Goal: Task Accomplishment & Management: Manage account settings

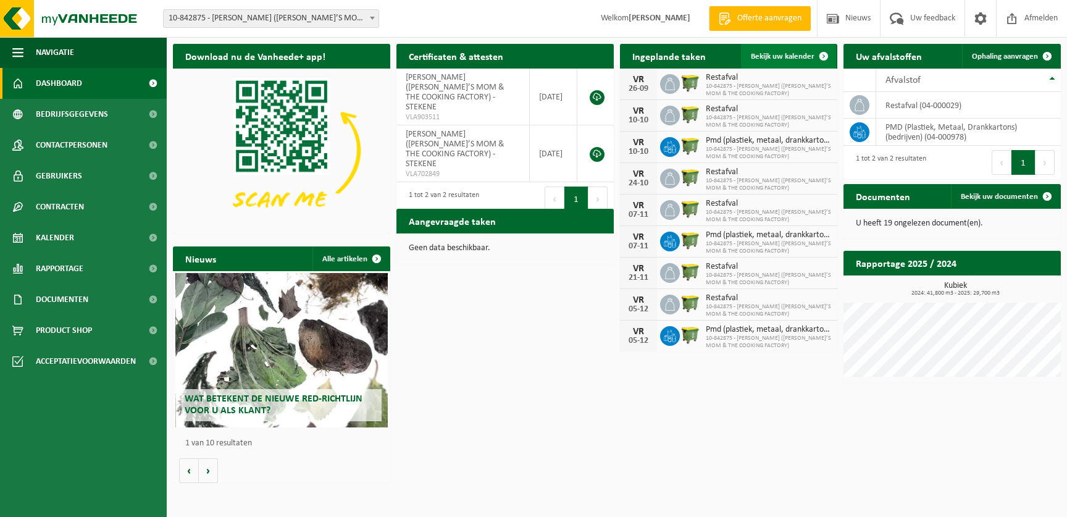
click at [785, 53] on span "Bekijk uw kalender" at bounding box center [783, 56] width 64 height 8
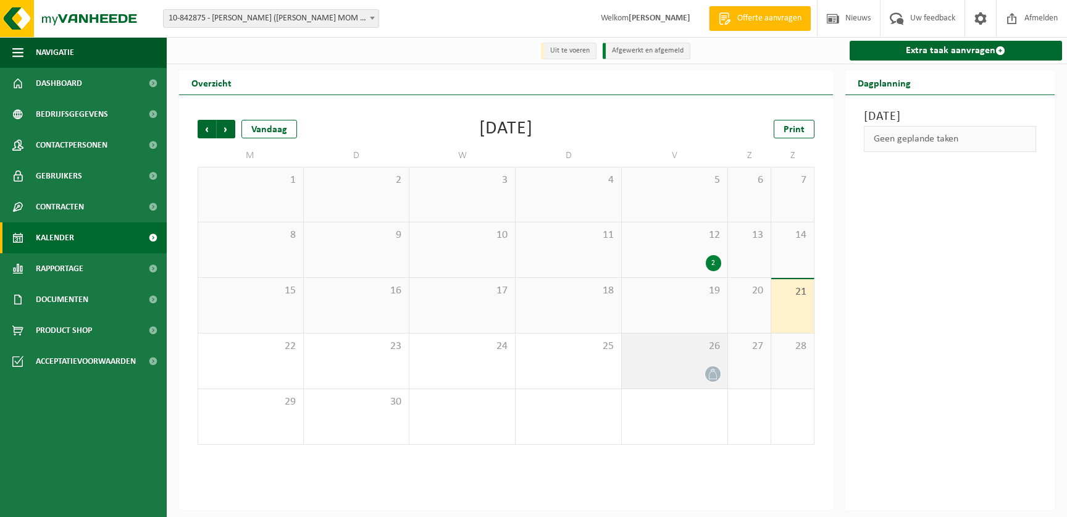
click at [676, 361] on div "26" at bounding box center [675, 360] width 106 height 55
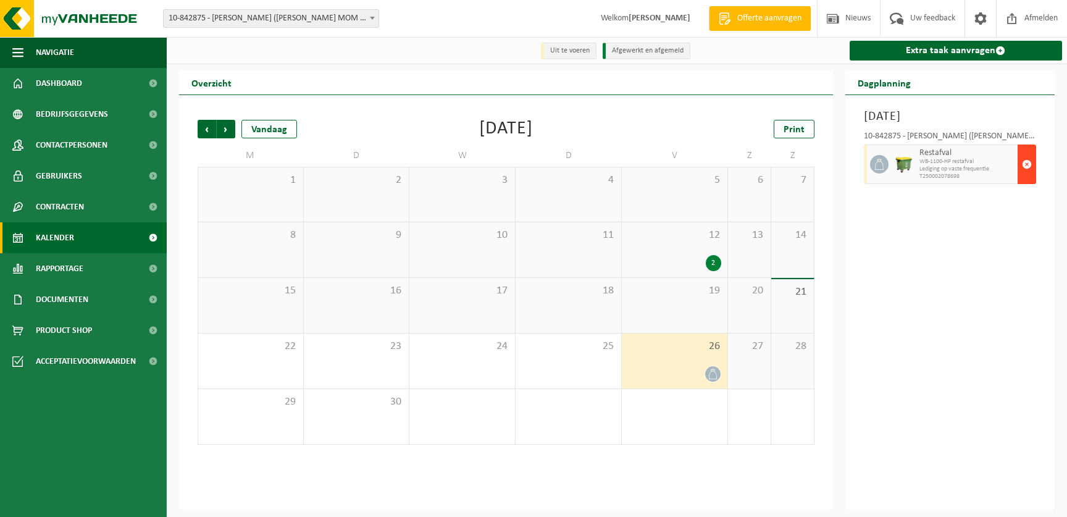
click at [1029, 172] on span "button" at bounding box center [1027, 164] width 10 height 25
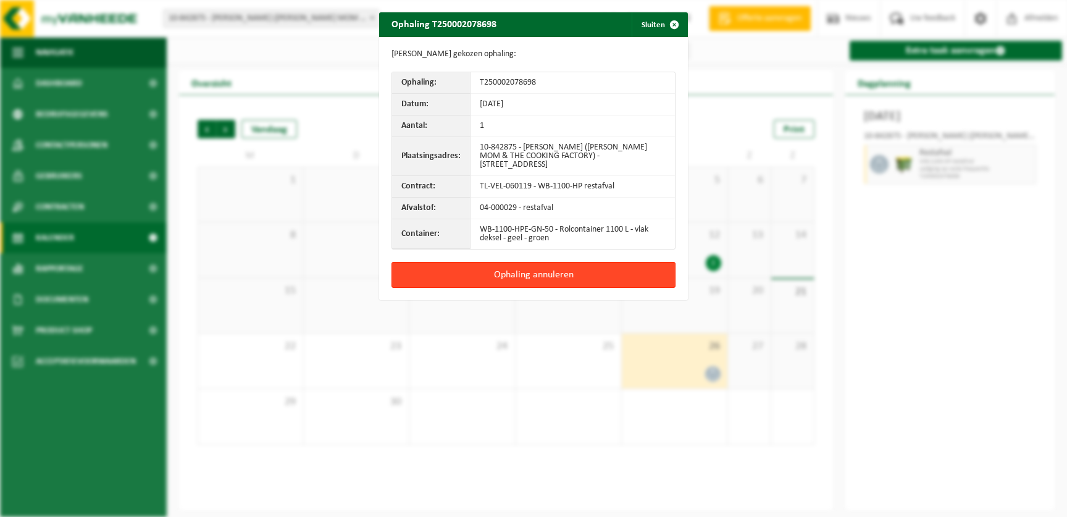
click at [531, 271] on button "Ophaling annuleren" at bounding box center [534, 275] width 284 height 26
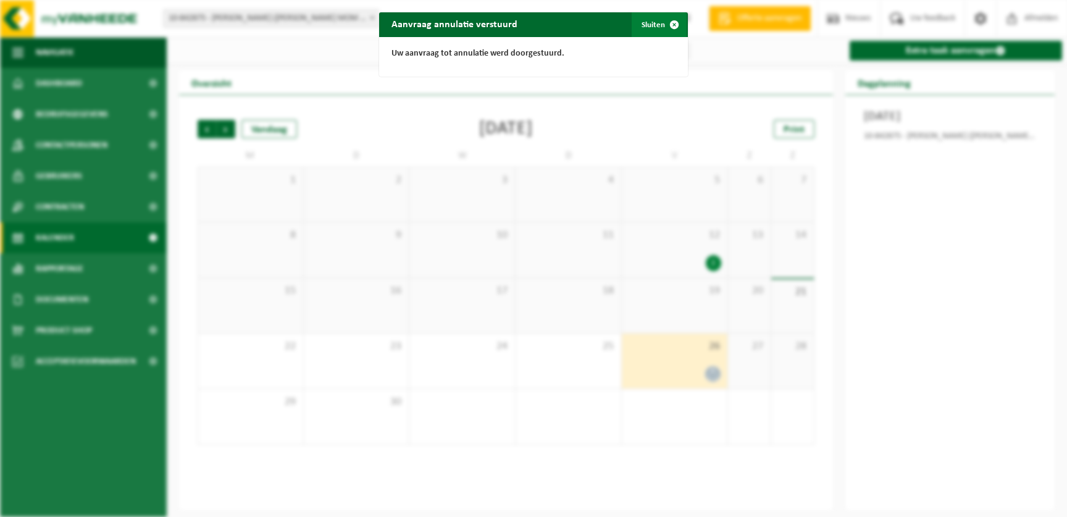
click at [655, 28] on button "Sluiten" at bounding box center [659, 24] width 55 height 25
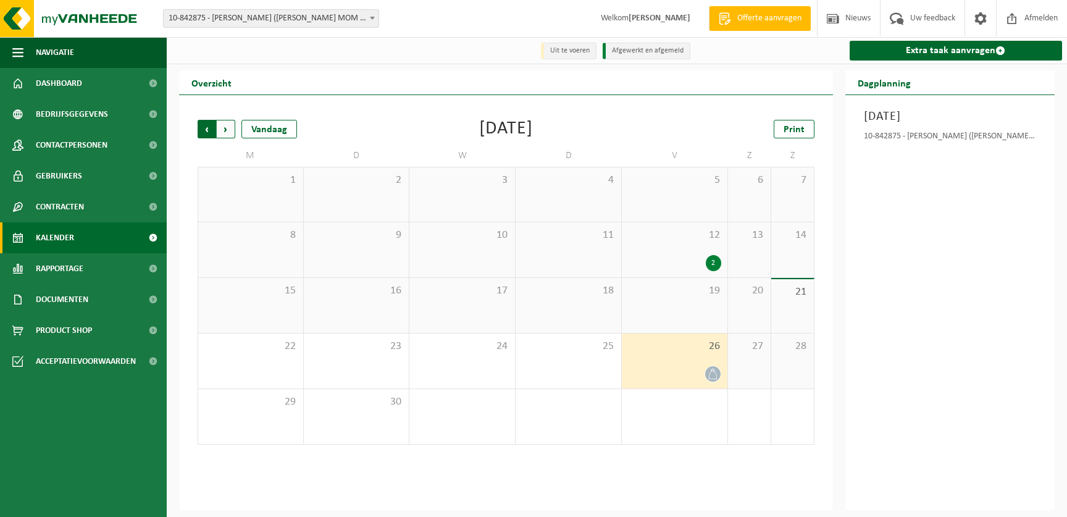
click at [230, 126] on span "Volgende" at bounding box center [226, 129] width 19 height 19
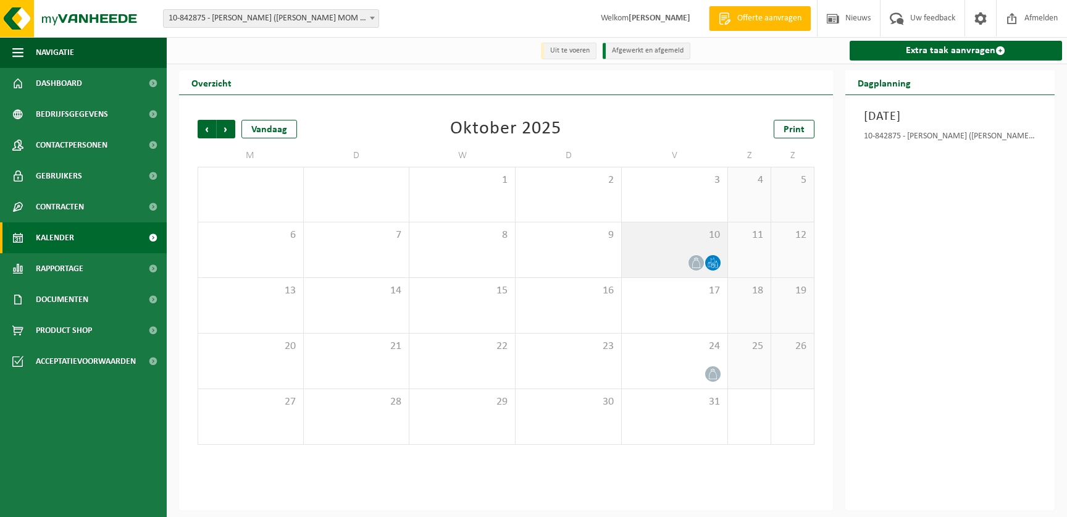
click at [714, 262] on icon at bounding box center [712, 261] width 4 height 6
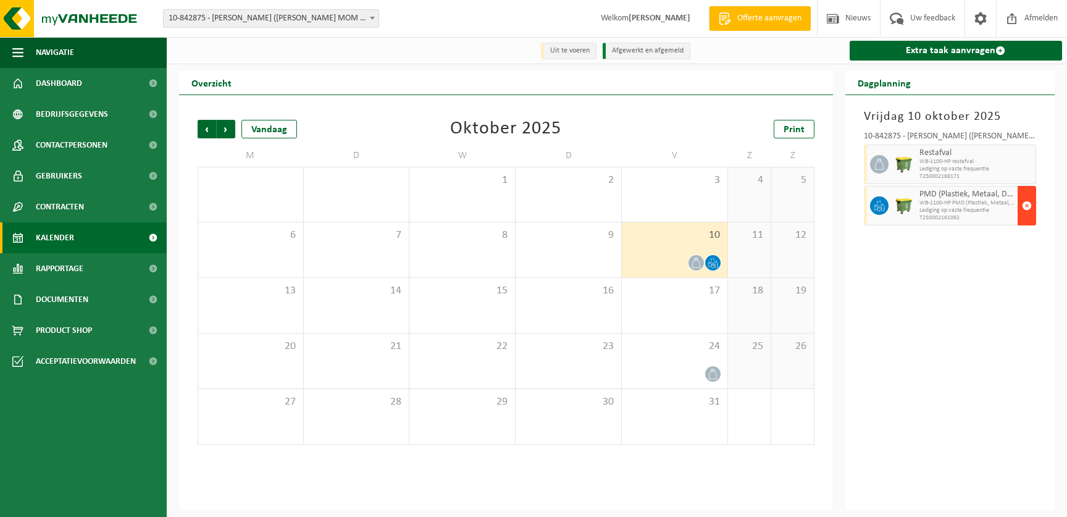
click at [1027, 211] on span "button" at bounding box center [1027, 205] width 10 height 25
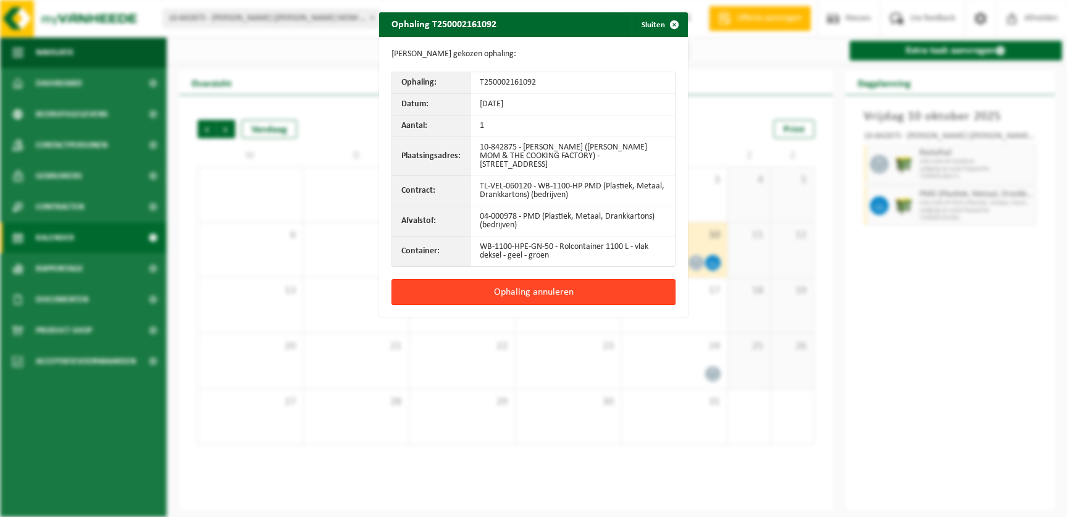
click at [546, 290] on button "Ophaling annuleren" at bounding box center [534, 292] width 284 height 26
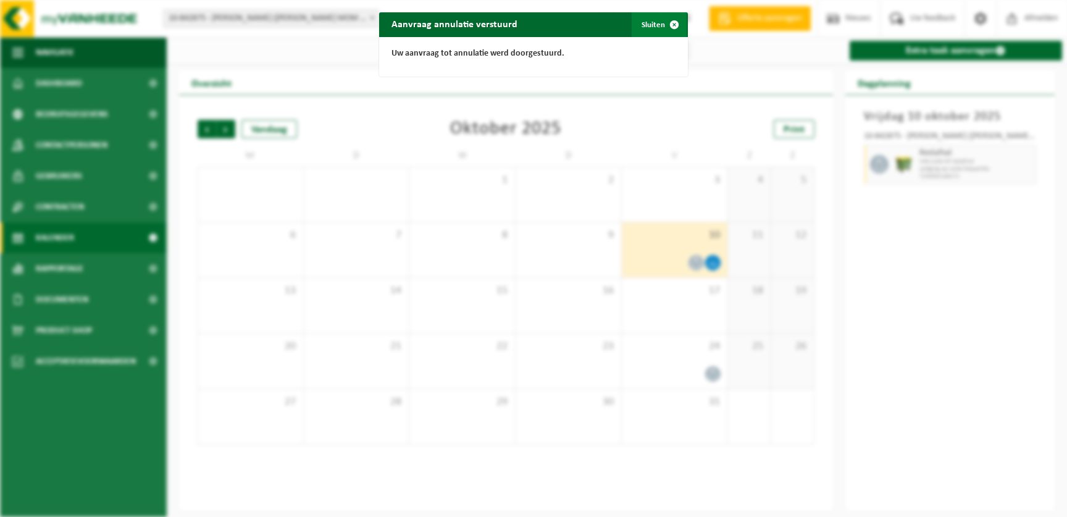
click at [669, 24] on span "button" at bounding box center [674, 24] width 25 height 25
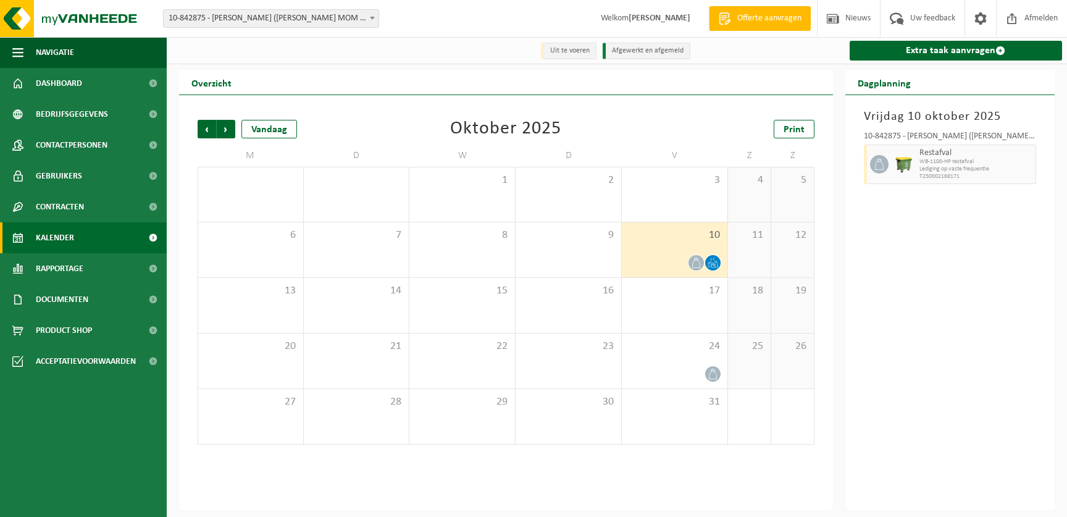
click at [928, 371] on div "Vrijdag 10 oktober 2025 10-842875 - EVY PRINCEN (BAMBI’S MOM & THE COOKING FACT…" at bounding box center [950, 302] width 210 height 415
click at [221, 127] on span "Volgende" at bounding box center [226, 129] width 19 height 19
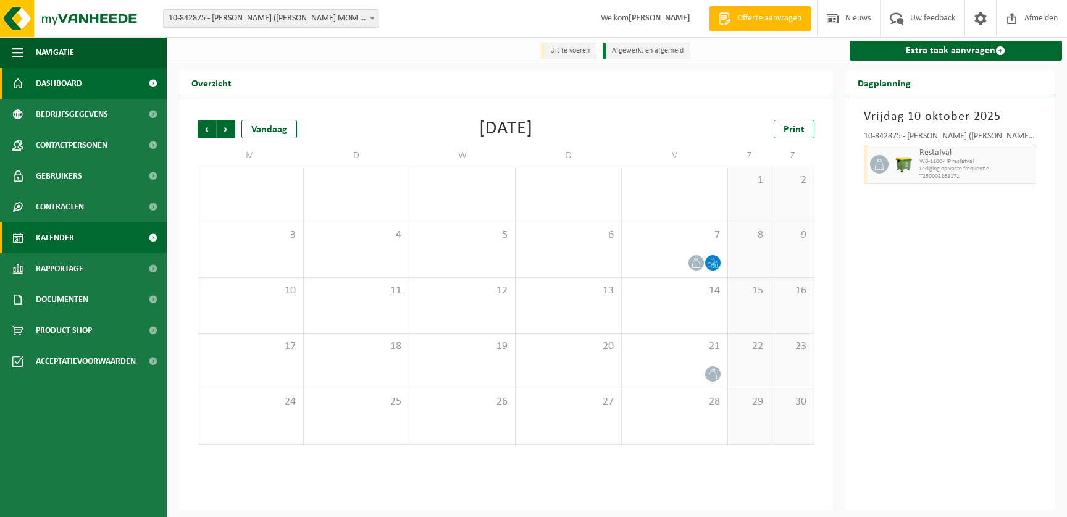
click at [46, 82] on span "Dashboard" at bounding box center [59, 83] width 46 height 31
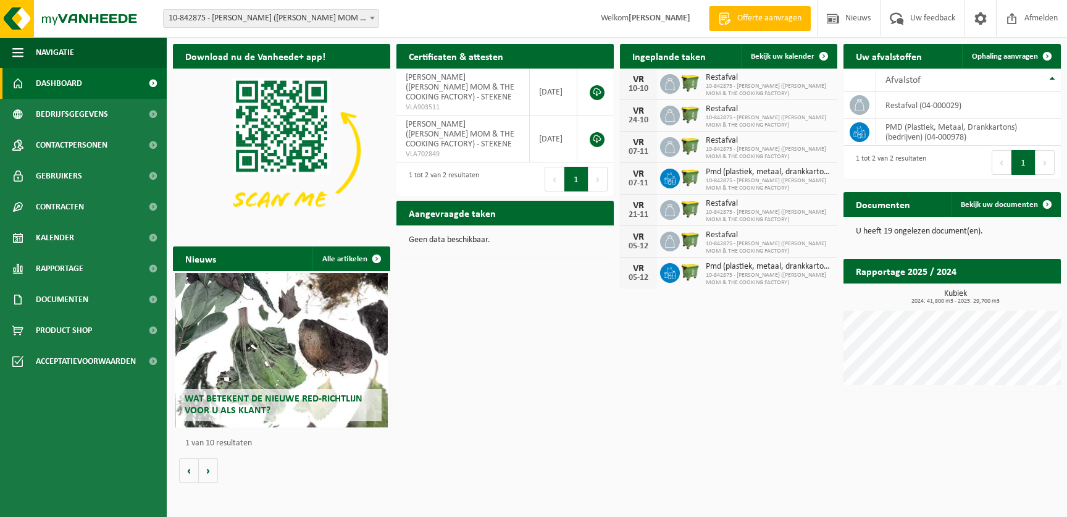
click at [597, 449] on div "Download nu de Vanheede+ app! Verberg Certificaten & attesten Bekijk uw certifi…" at bounding box center [617, 264] width 894 height 452
